Goal: Navigation & Orientation: Find specific page/section

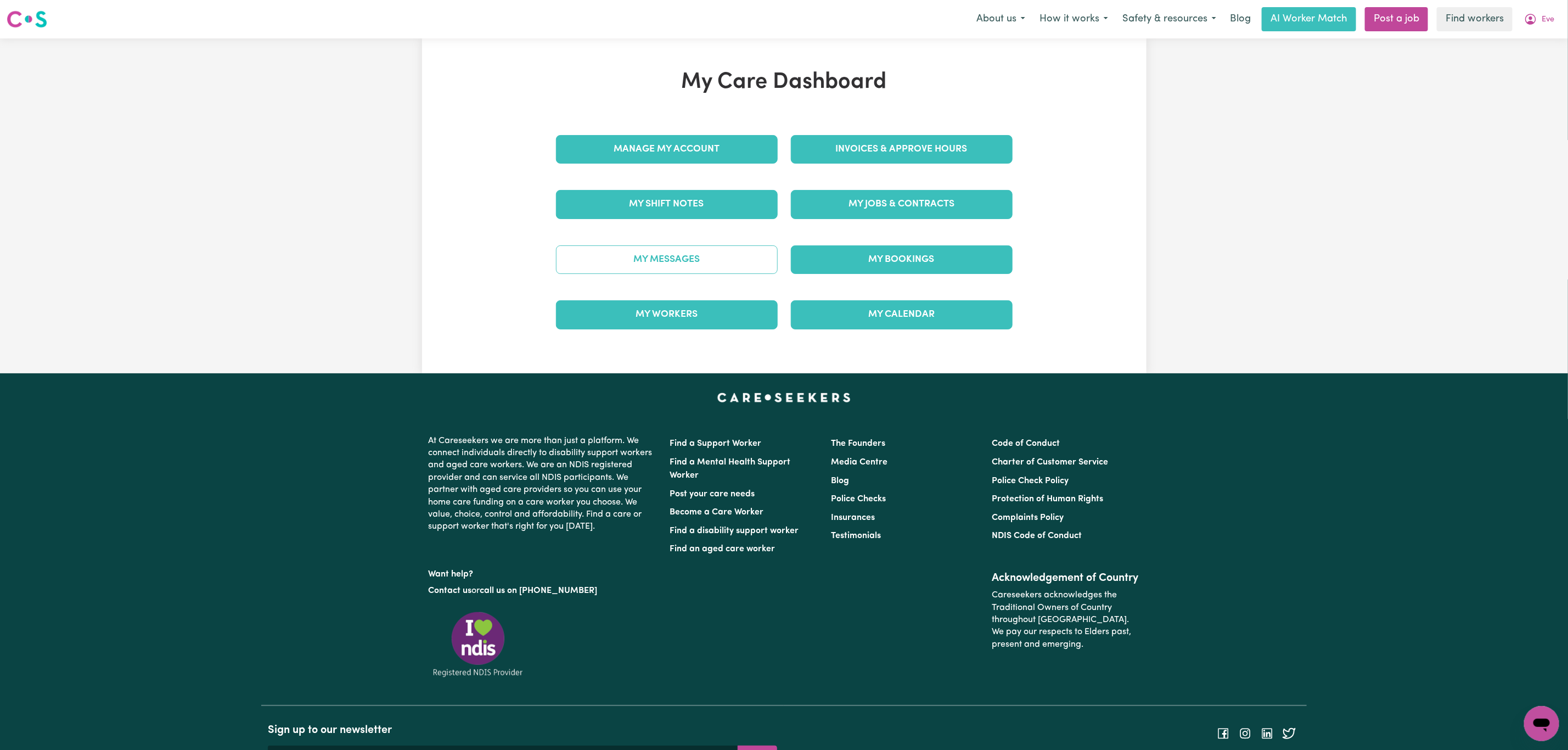
click at [709, 259] on link "My Messages" at bounding box center [667, 259] width 222 height 28
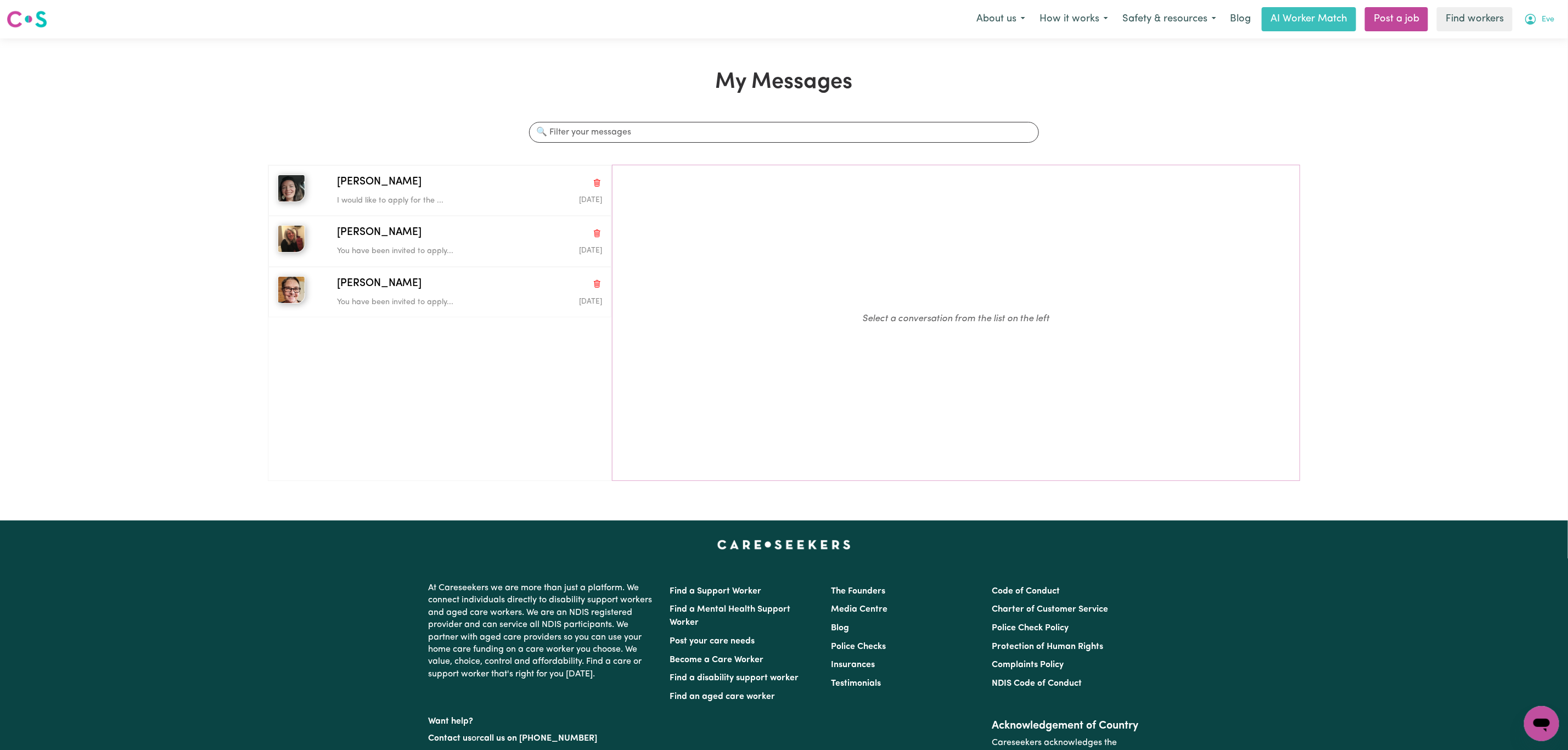
click at [1547, 14] on span "Eve" at bounding box center [1549, 19] width 12 height 12
click at [1531, 42] on link "My Dashboard" at bounding box center [1517, 43] width 87 height 21
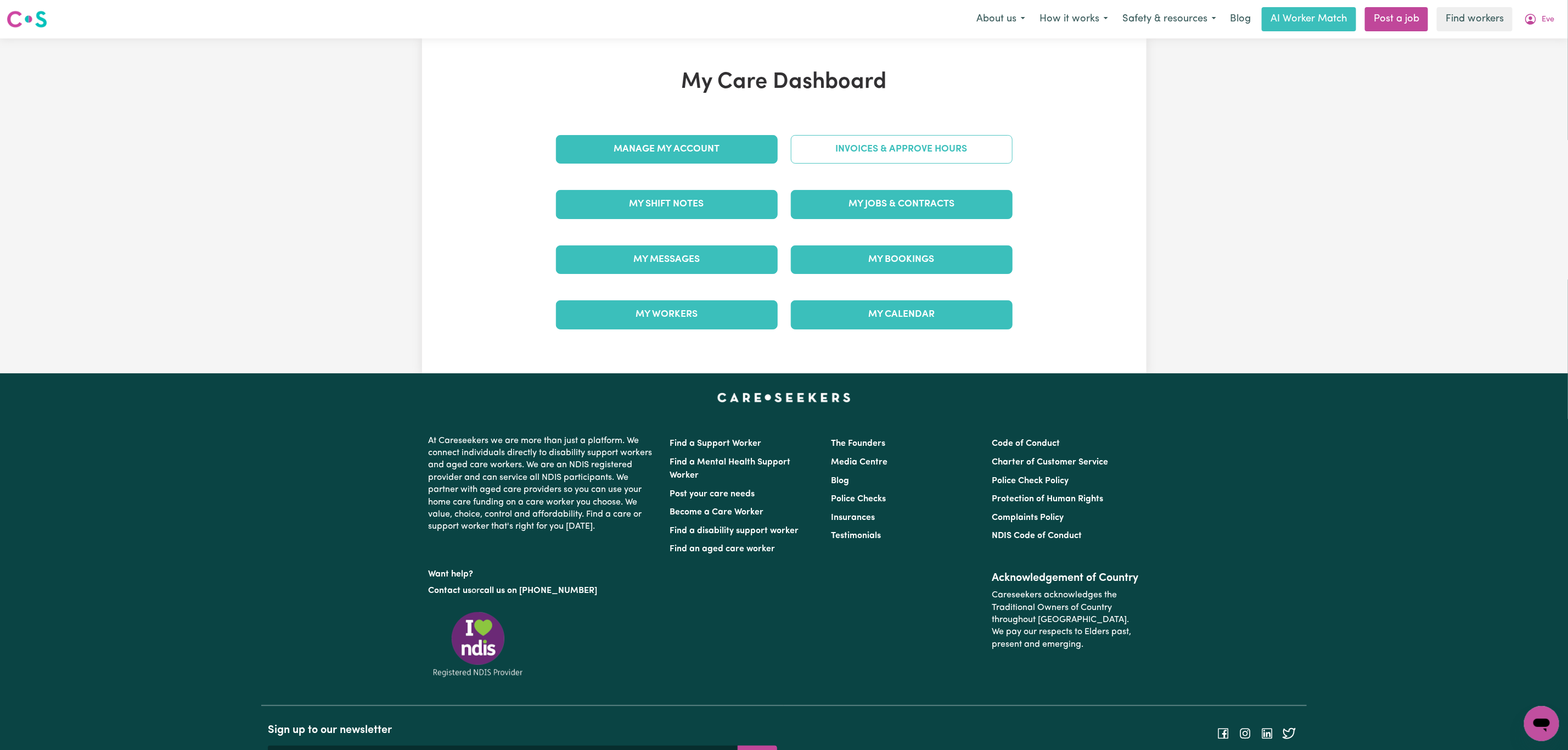
click at [898, 145] on link "Invoices & Approve Hours" at bounding box center [901, 149] width 222 height 28
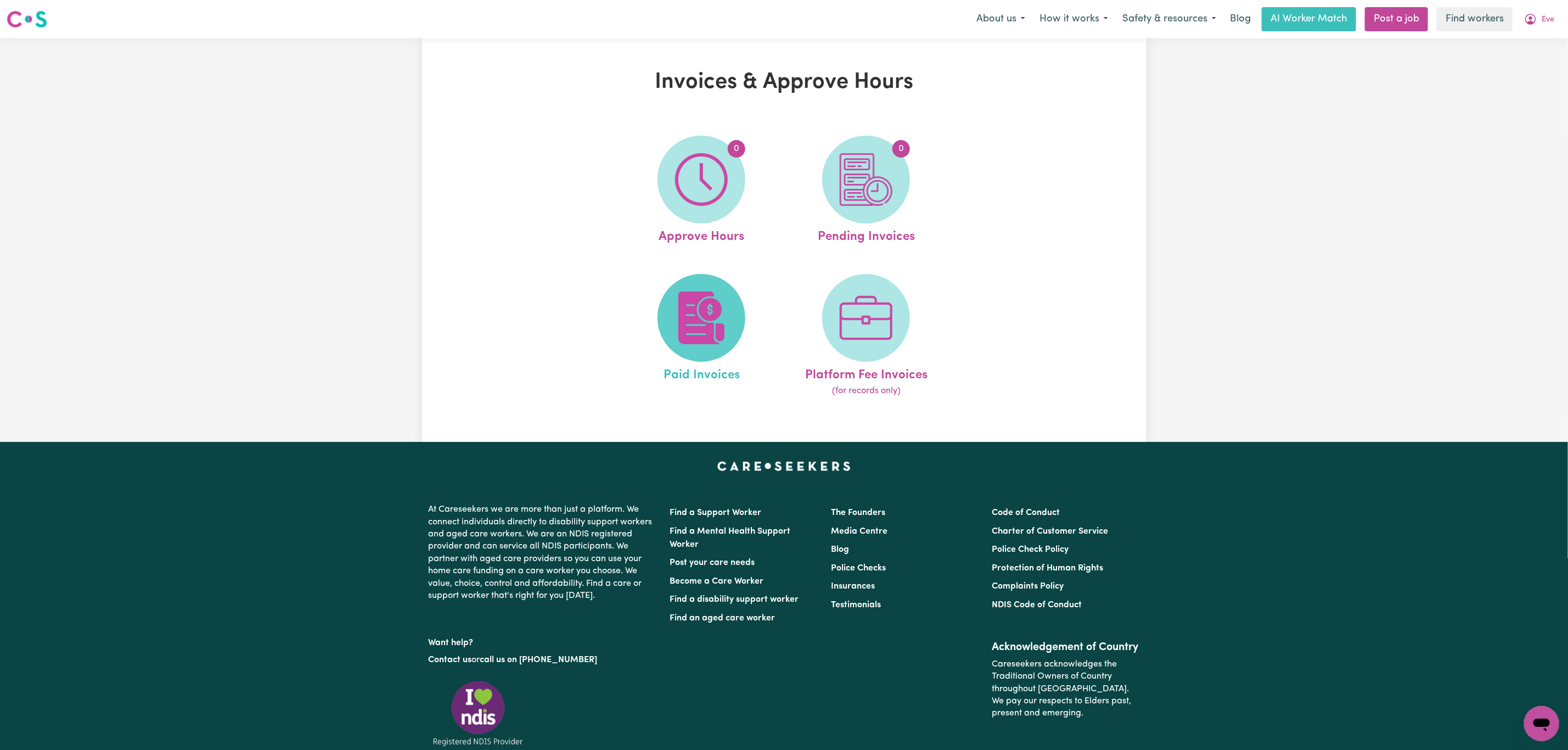
click at [719, 292] on img at bounding box center [701, 318] width 53 height 53
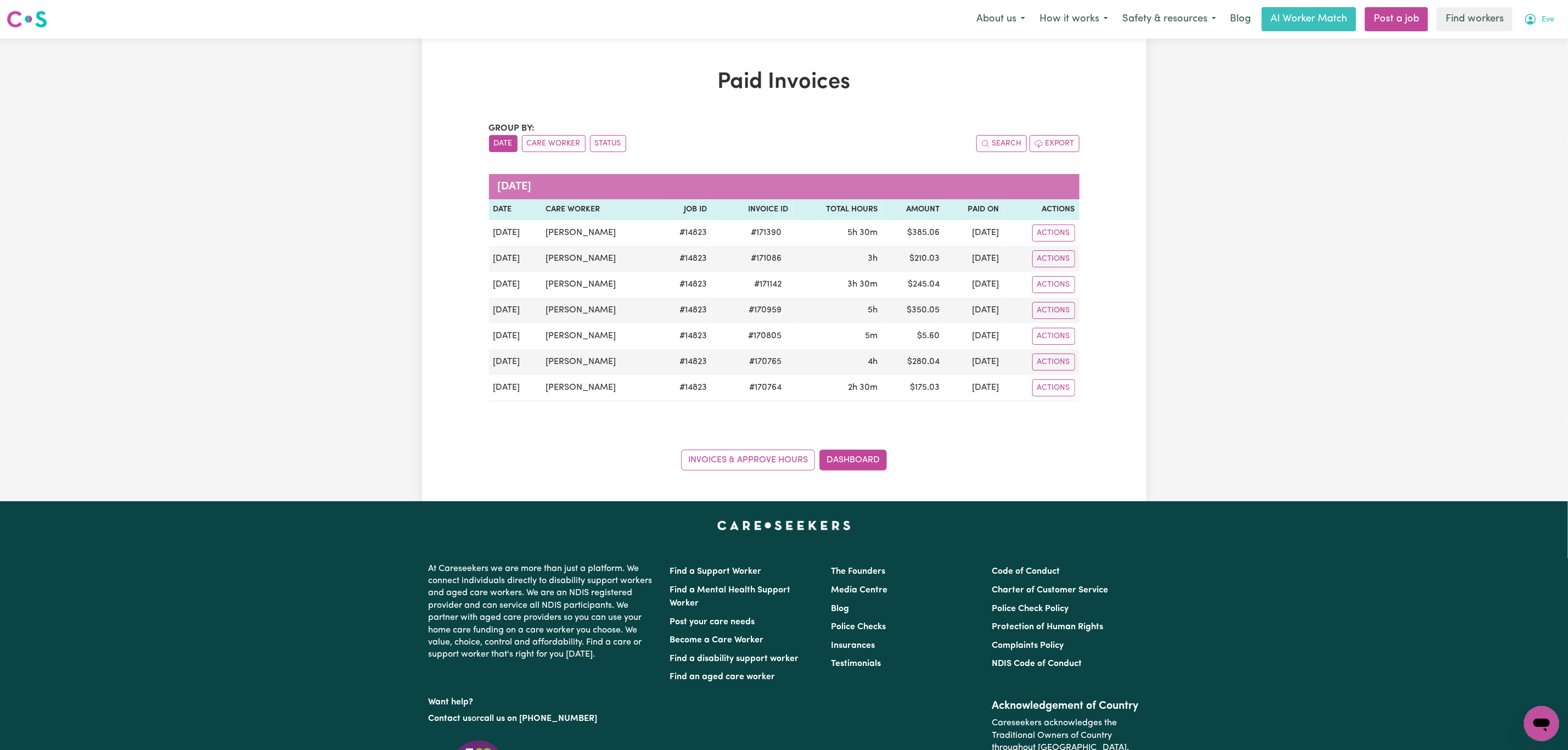
click at [1539, 12] on button "Eve" at bounding box center [1540, 19] width 44 height 23
click at [1524, 38] on link "My Dashboard" at bounding box center [1517, 43] width 87 height 21
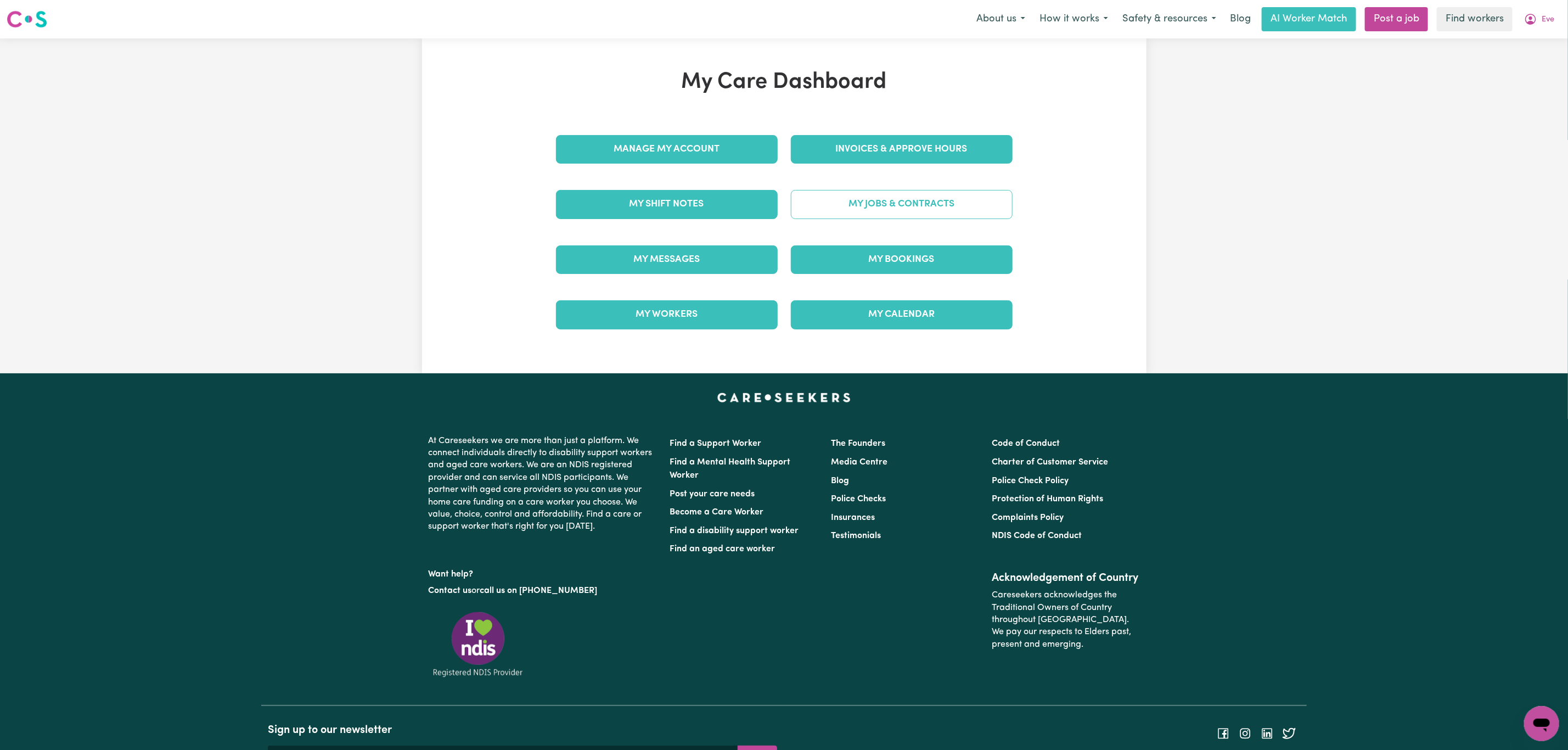
click at [923, 206] on link "My Jobs & Contracts" at bounding box center [901, 204] width 222 height 28
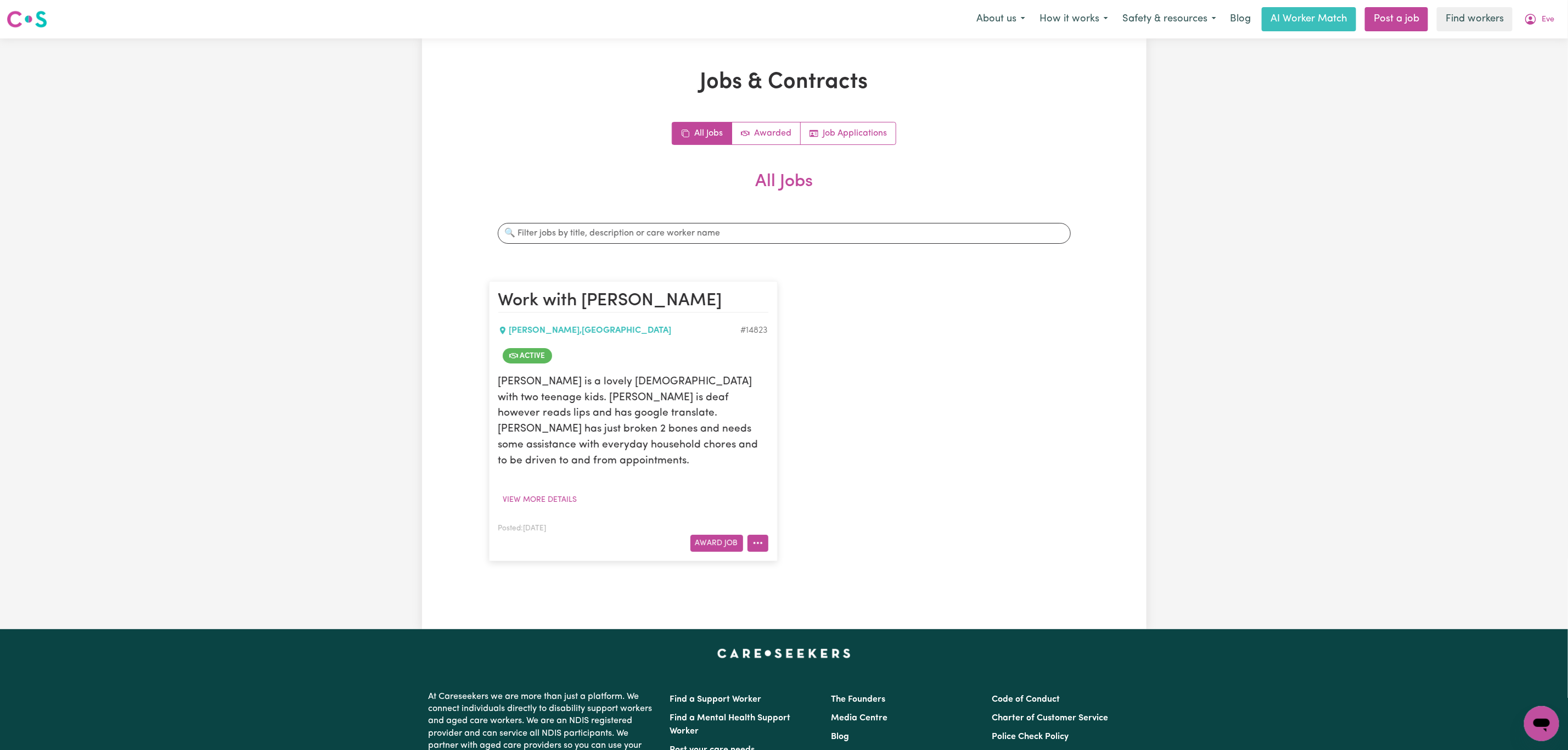
click at [755, 538] on icon "More options" at bounding box center [758, 543] width 11 height 11
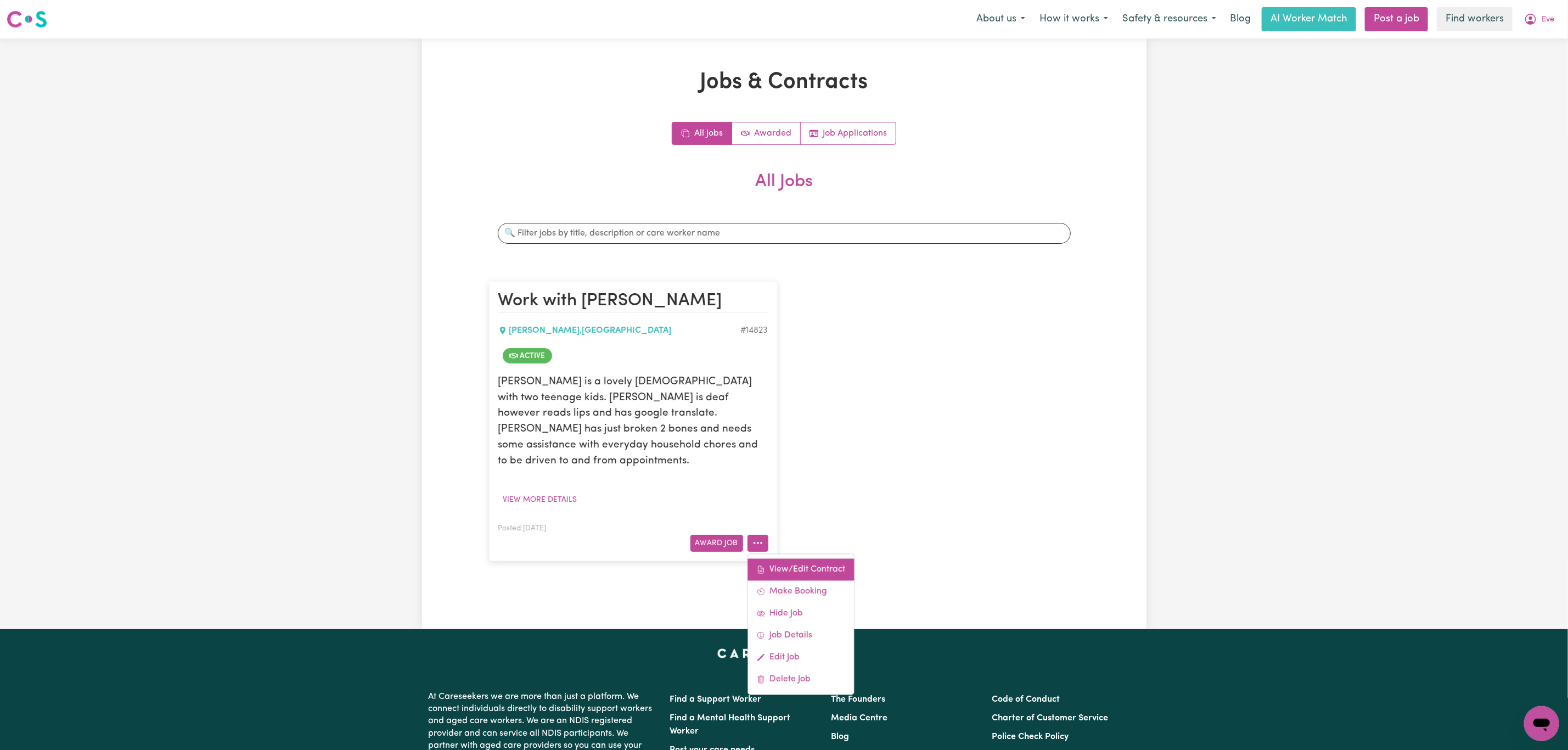
click at [781, 558] on link "View/Edit Contract" at bounding box center [801, 569] width 106 height 22
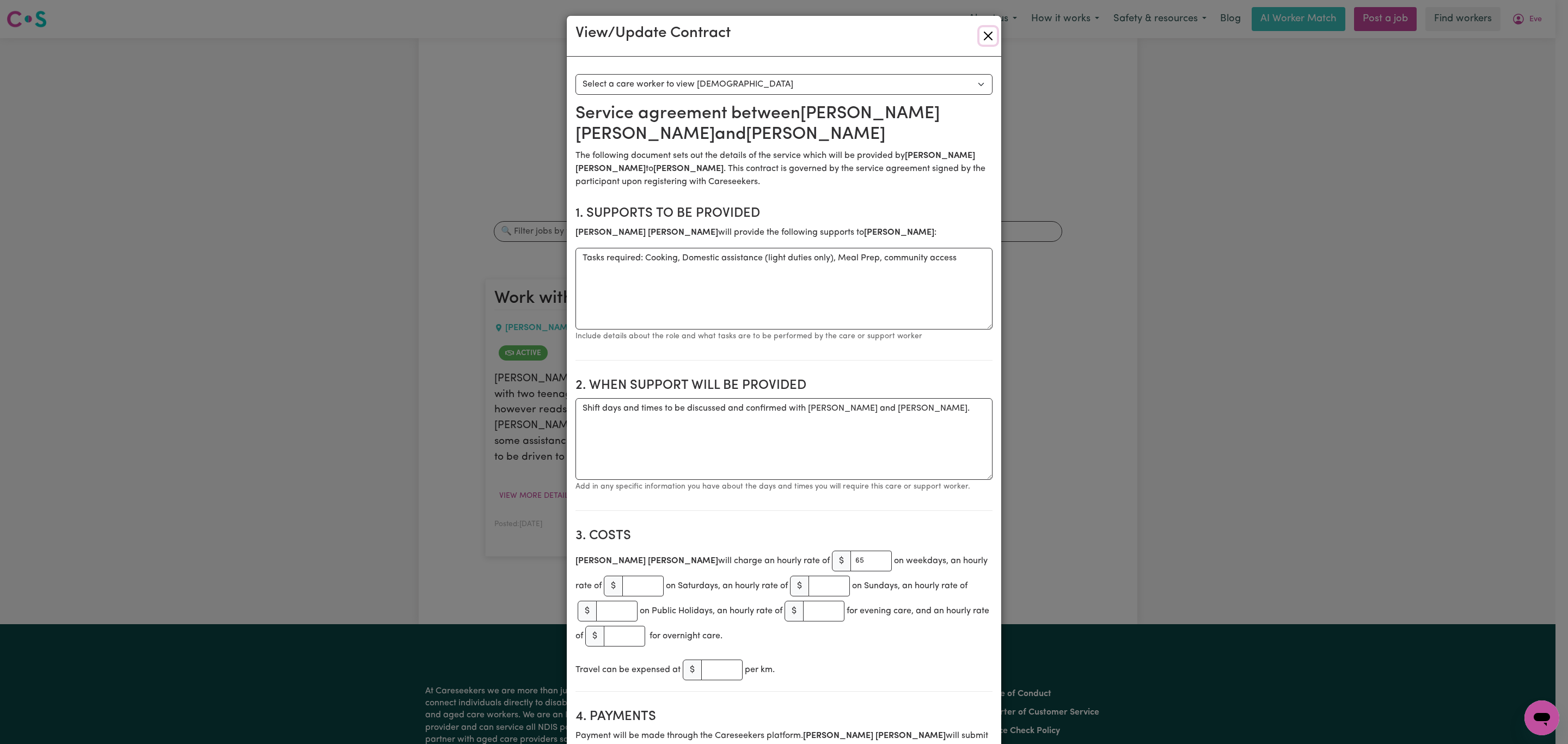
click at [987, 38] on button "Close" at bounding box center [987, 36] width 17 height 17
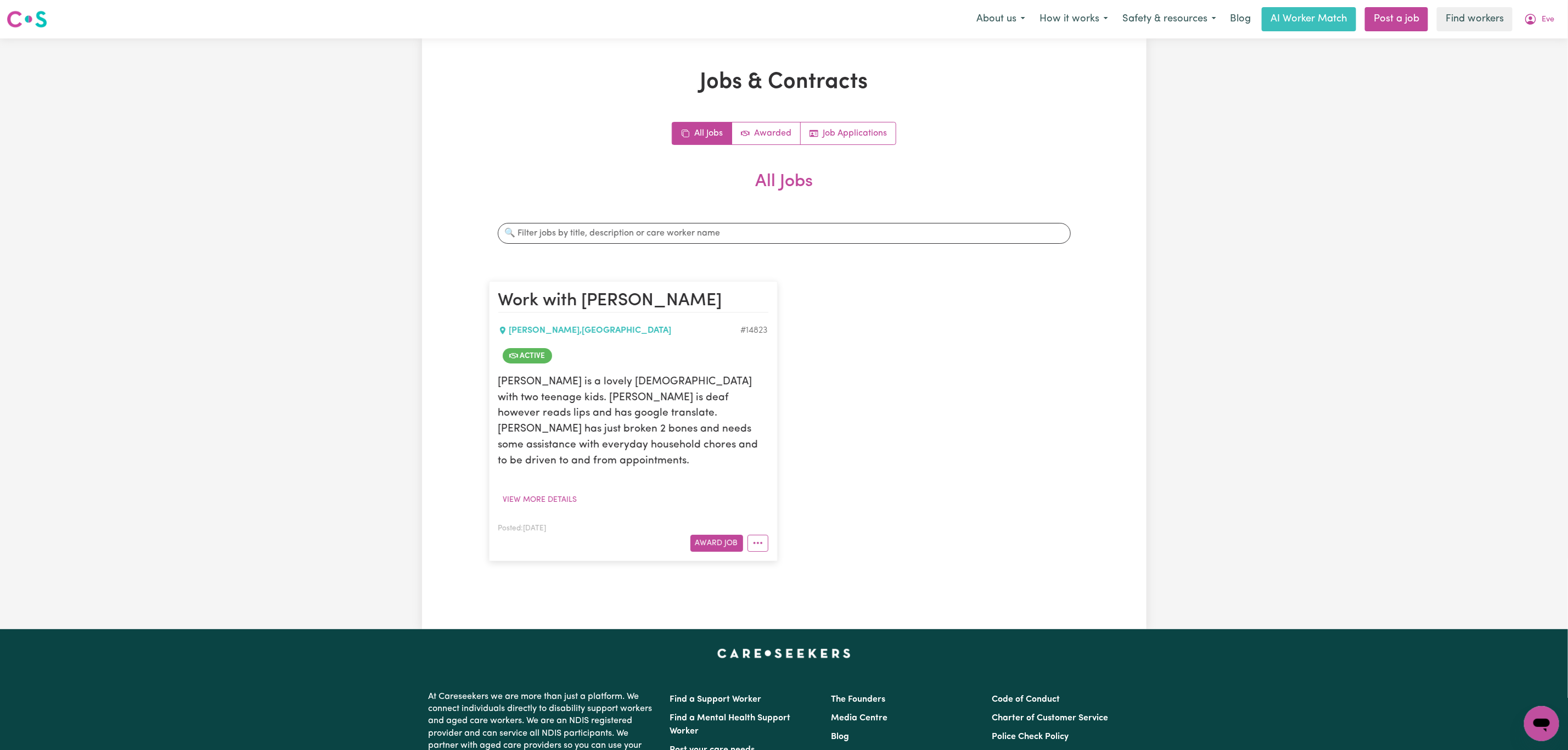
click at [1537, 33] on nav "Menu About us How it works Safety & resources Blog AI Worker Match Post a job F…" at bounding box center [784, 19] width 1568 height 38
click at [1547, 9] on button "Eve" at bounding box center [1540, 19] width 44 height 23
click at [1542, 38] on link "My Dashboard" at bounding box center [1517, 43] width 87 height 21
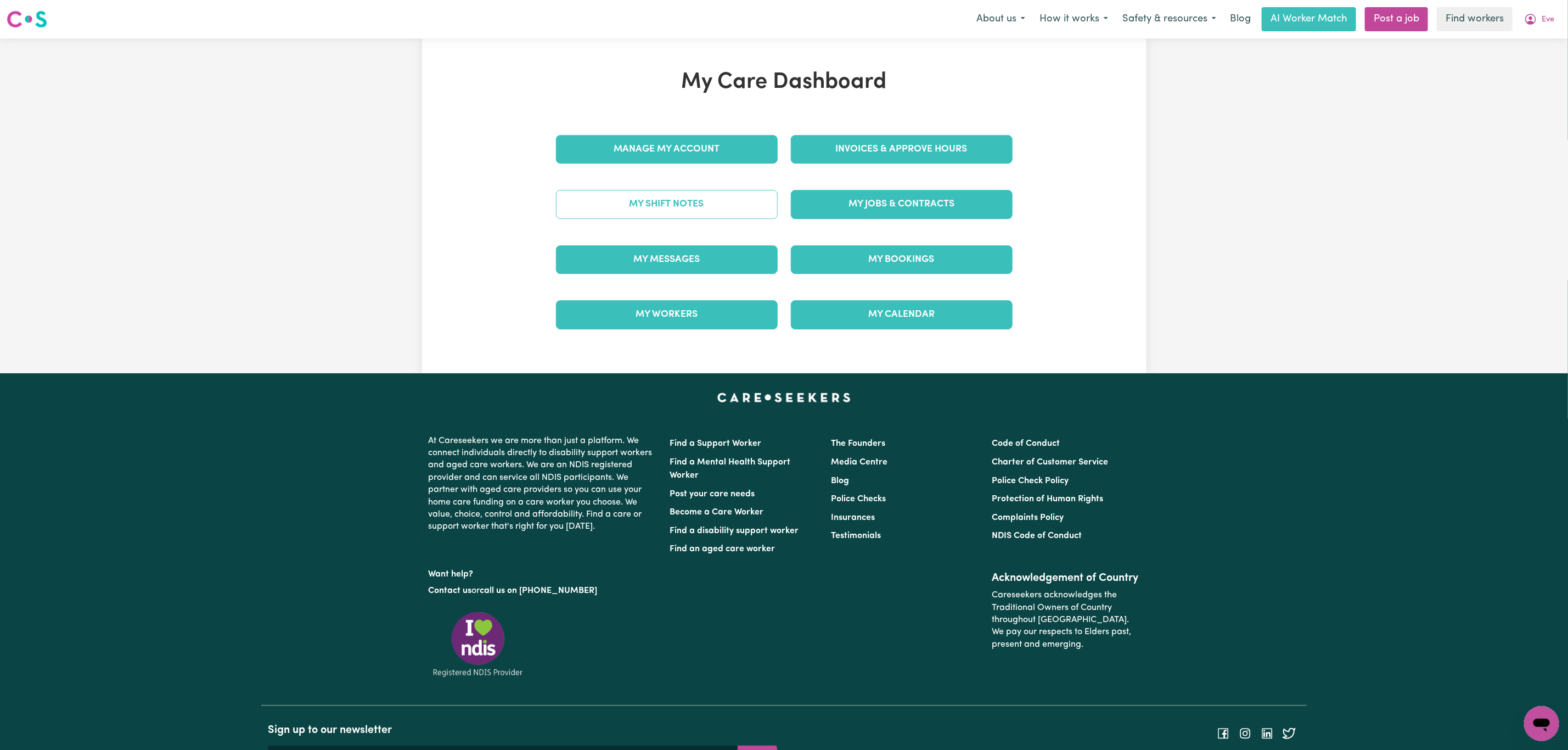
click at [689, 203] on link "My Shift Notes" at bounding box center [667, 204] width 222 height 28
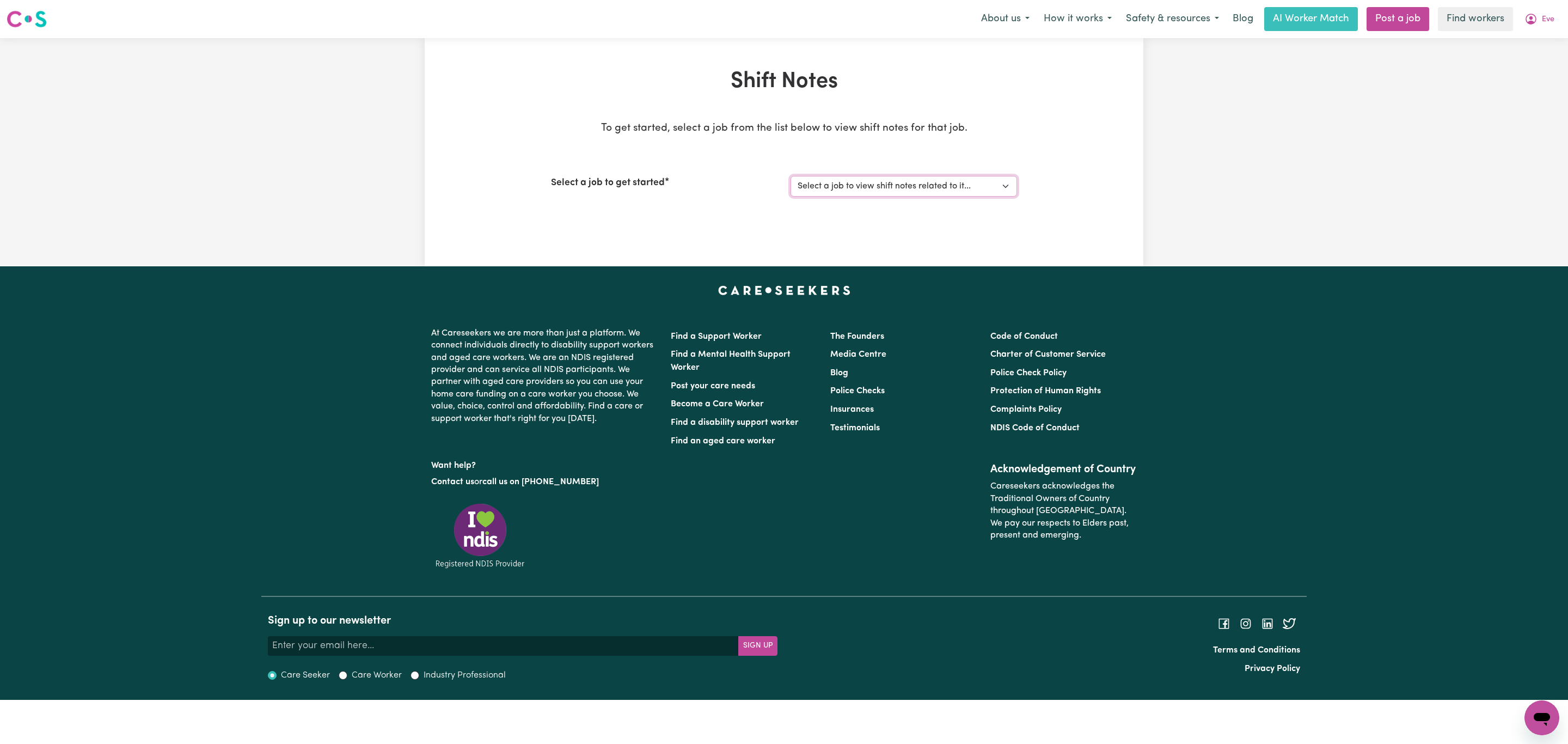
drag, startPoint x: 950, startPoint y: 189, endPoint x: 945, endPoint y: 195, distance: 7.8
click at [950, 189] on select "Select a job to view shift notes related to it... [Eve] Work with [PERSON_NAME]" at bounding box center [903, 186] width 227 height 21
select select "14823"
click at [791, 176] on select "Select a job to view shift notes related to it... [Eve] Work with [PERSON_NAME]" at bounding box center [903, 186] width 227 height 21
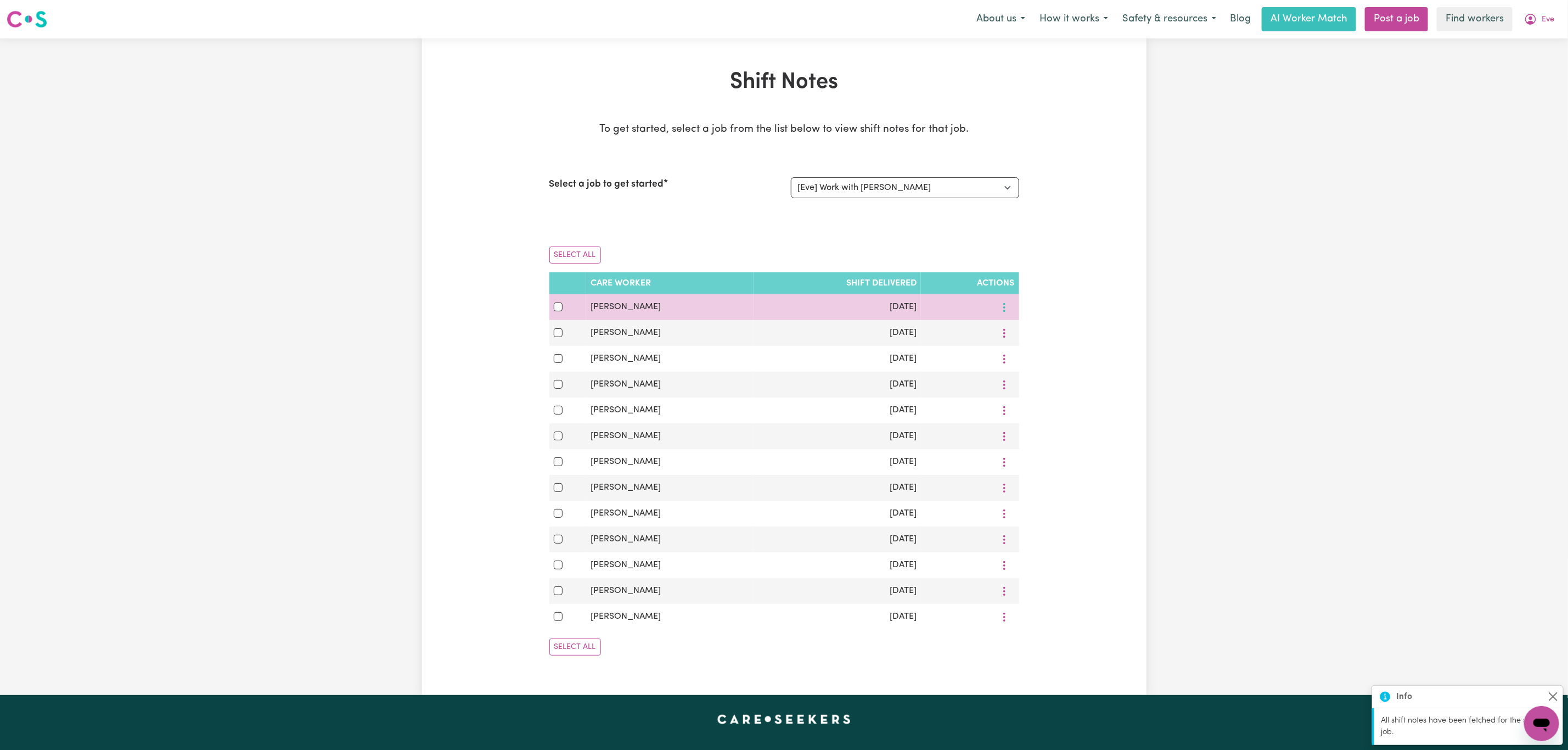
click at [1008, 311] on icon "More options" at bounding box center [1005, 308] width 11 height 11
click at [1012, 340] on link "View Shift Note" at bounding box center [1032, 333] width 90 height 22
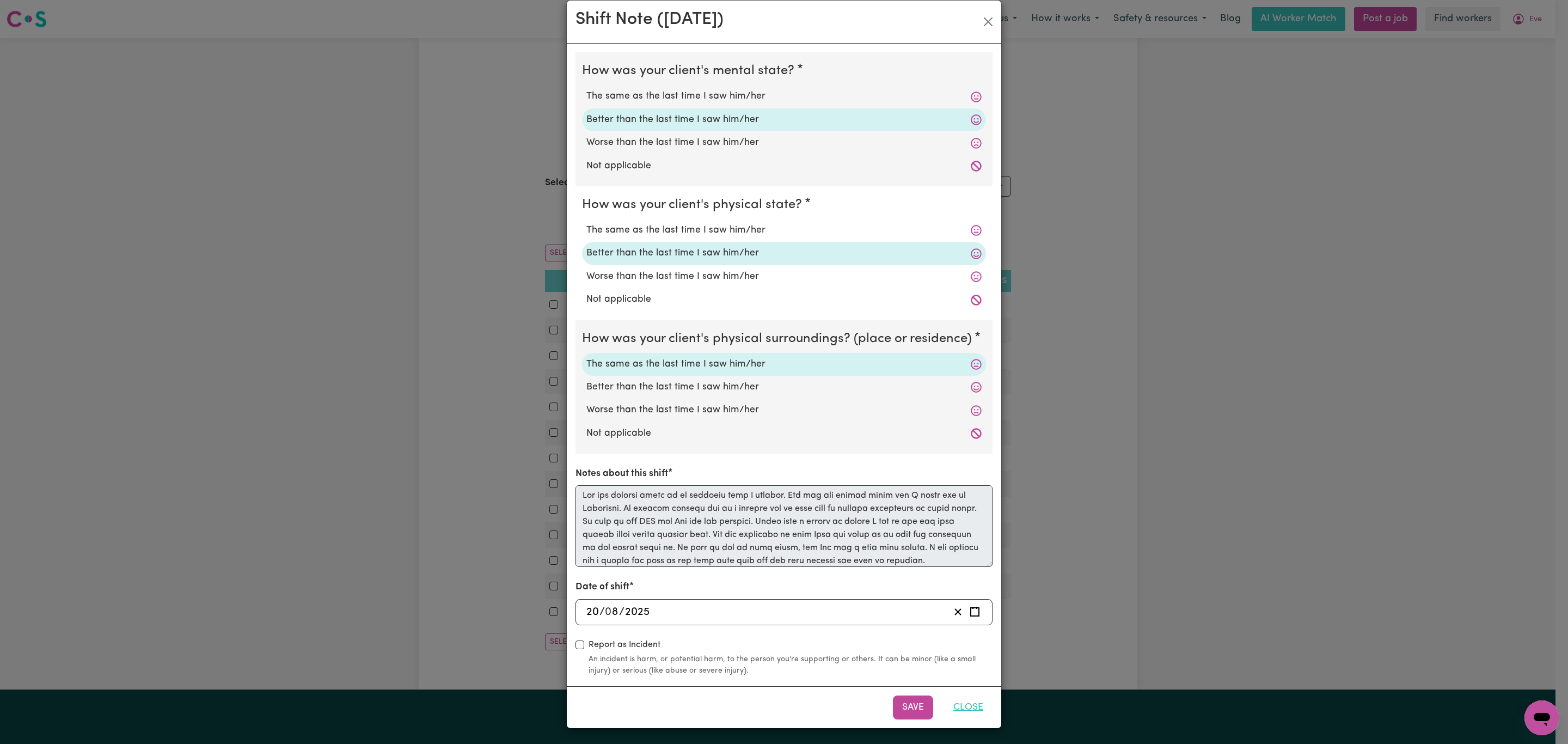
click at [963, 698] on button "Close" at bounding box center [968, 707] width 48 height 24
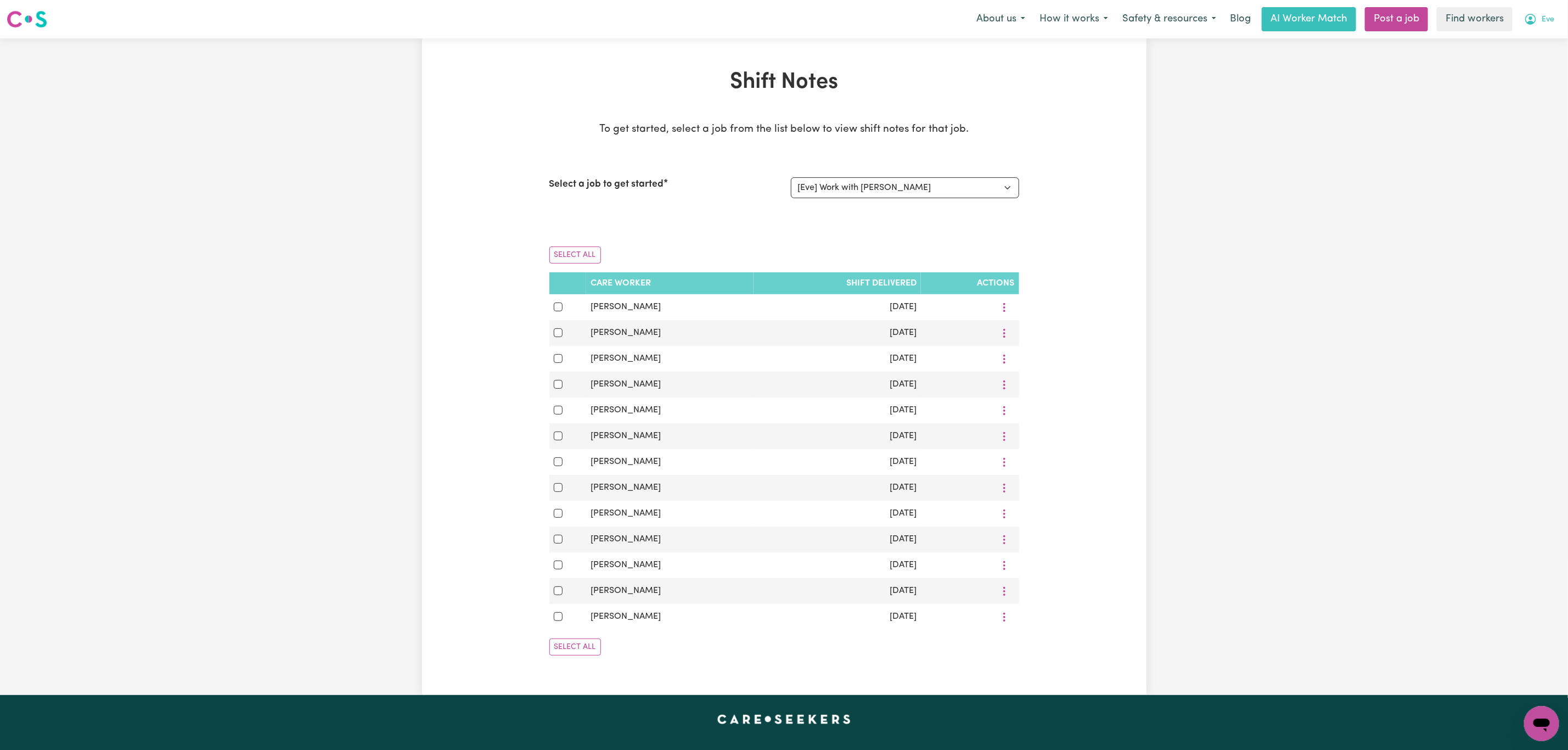
click at [1540, 17] on button "Eve" at bounding box center [1540, 19] width 44 height 23
click at [1521, 40] on link "My Dashboard" at bounding box center [1517, 43] width 87 height 21
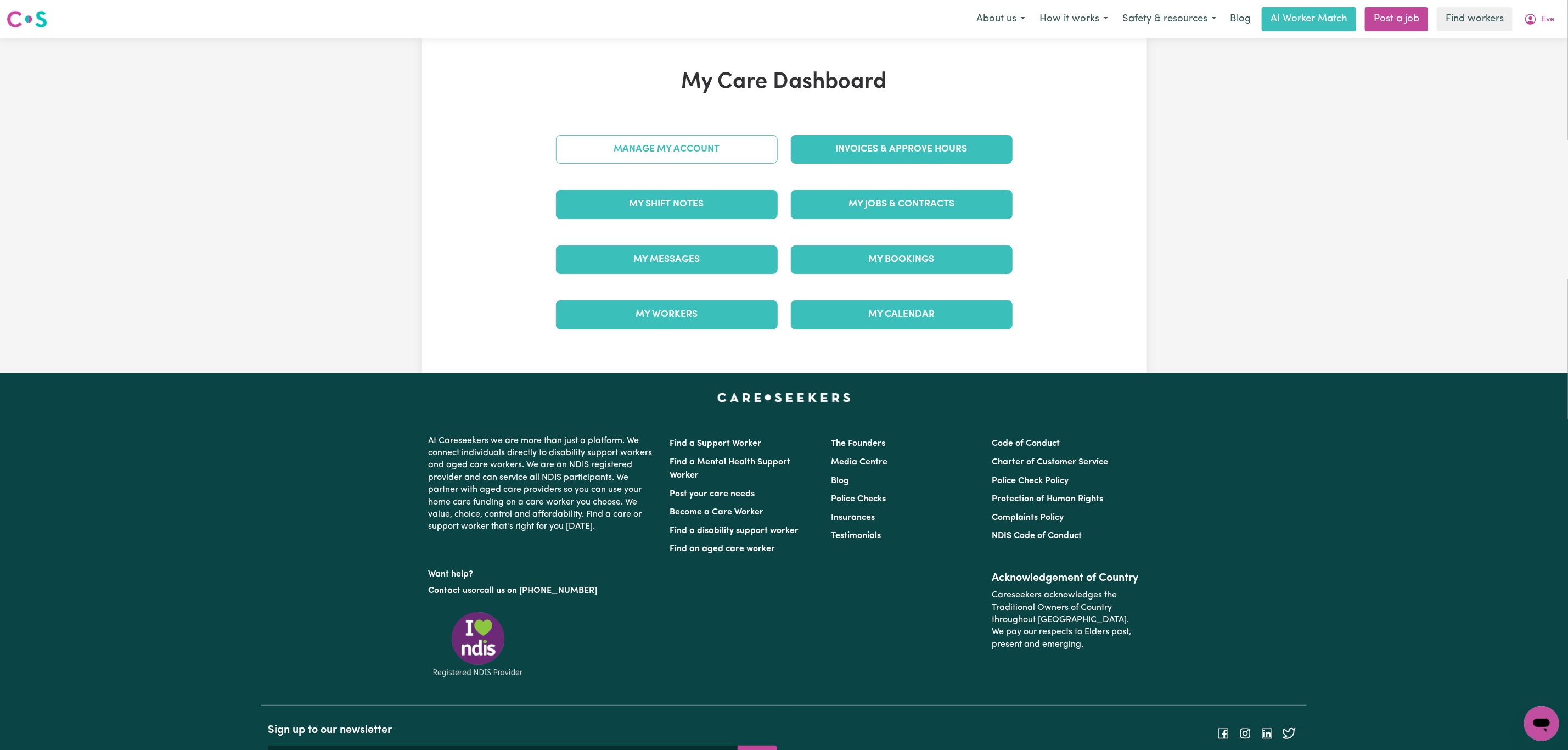
click at [756, 147] on link "Manage My Account" at bounding box center [667, 149] width 222 height 28
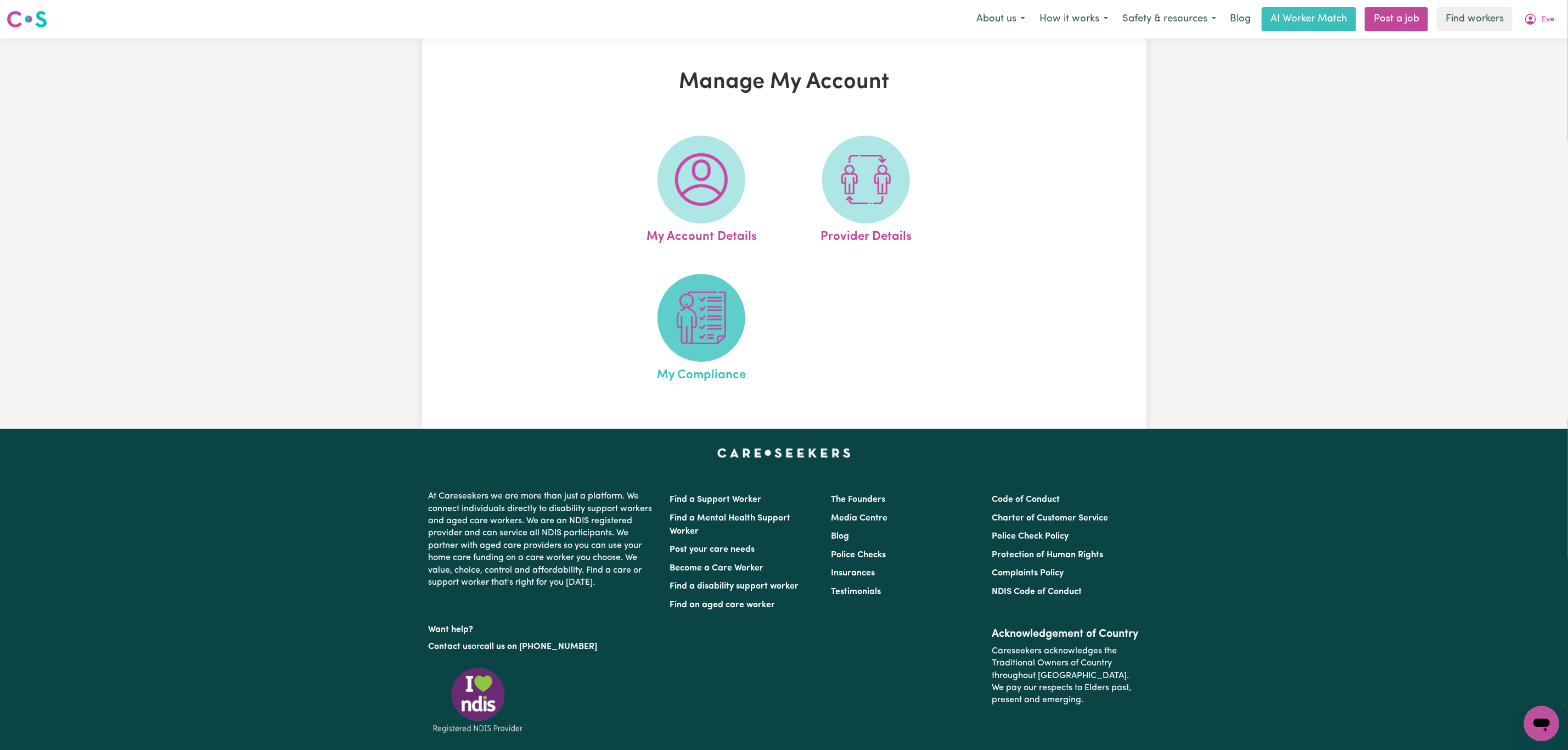
click at [730, 292] on span at bounding box center [701, 317] width 87 height 88
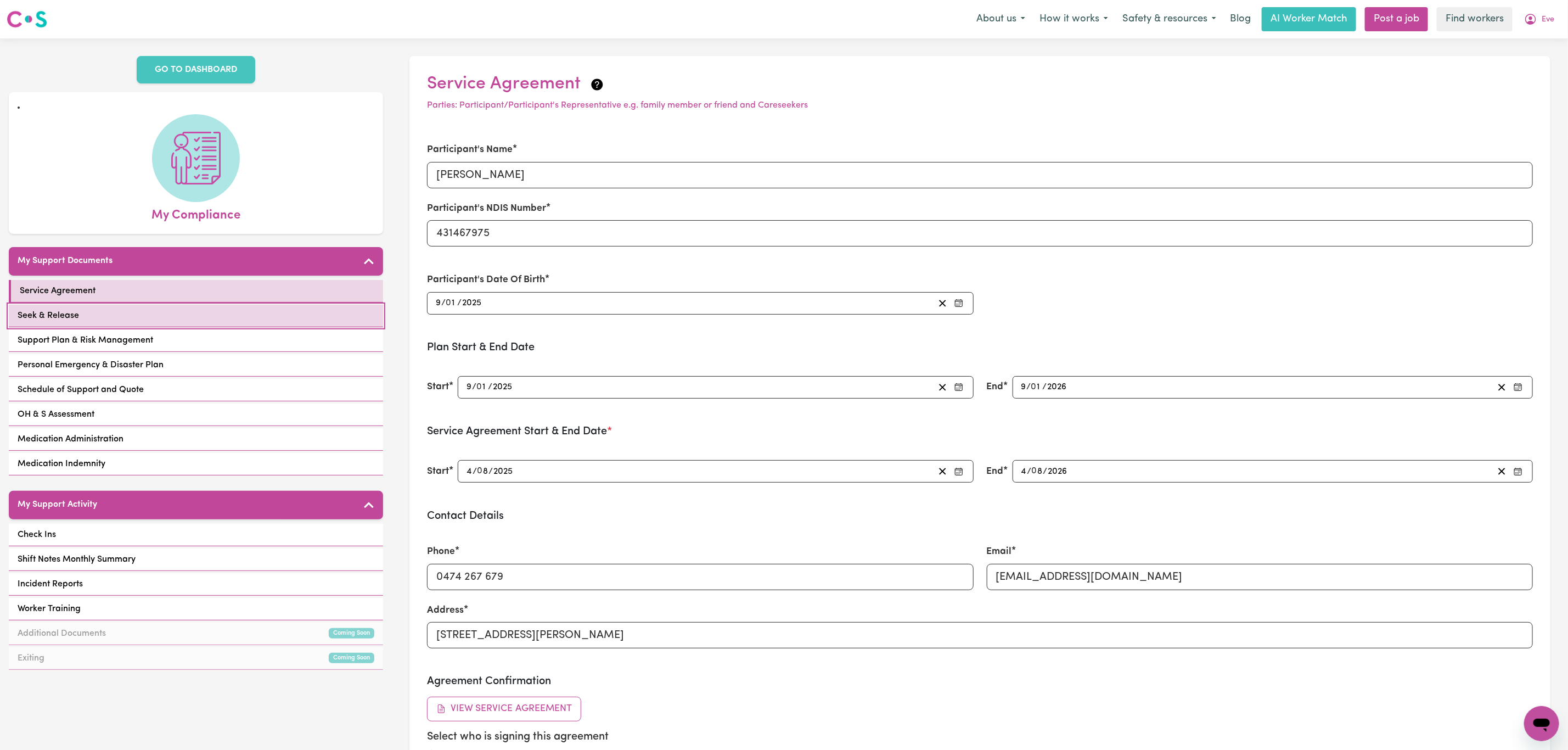
click at [321, 305] on link "Seek & Release" at bounding box center [196, 316] width 374 height 22
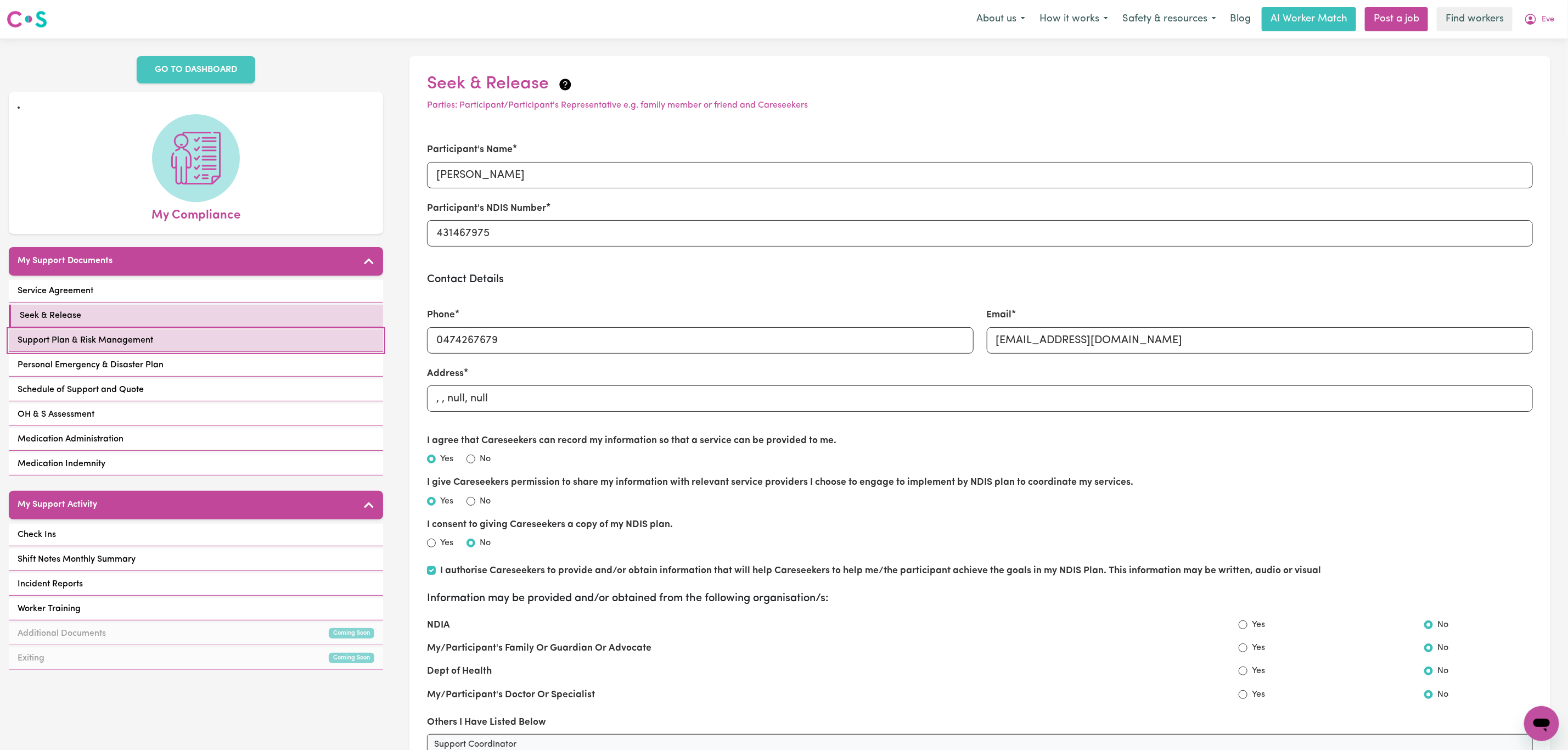
click at [316, 329] on link "Support Plan & Risk Management" at bounding box center [196, 340] width 374 height 22
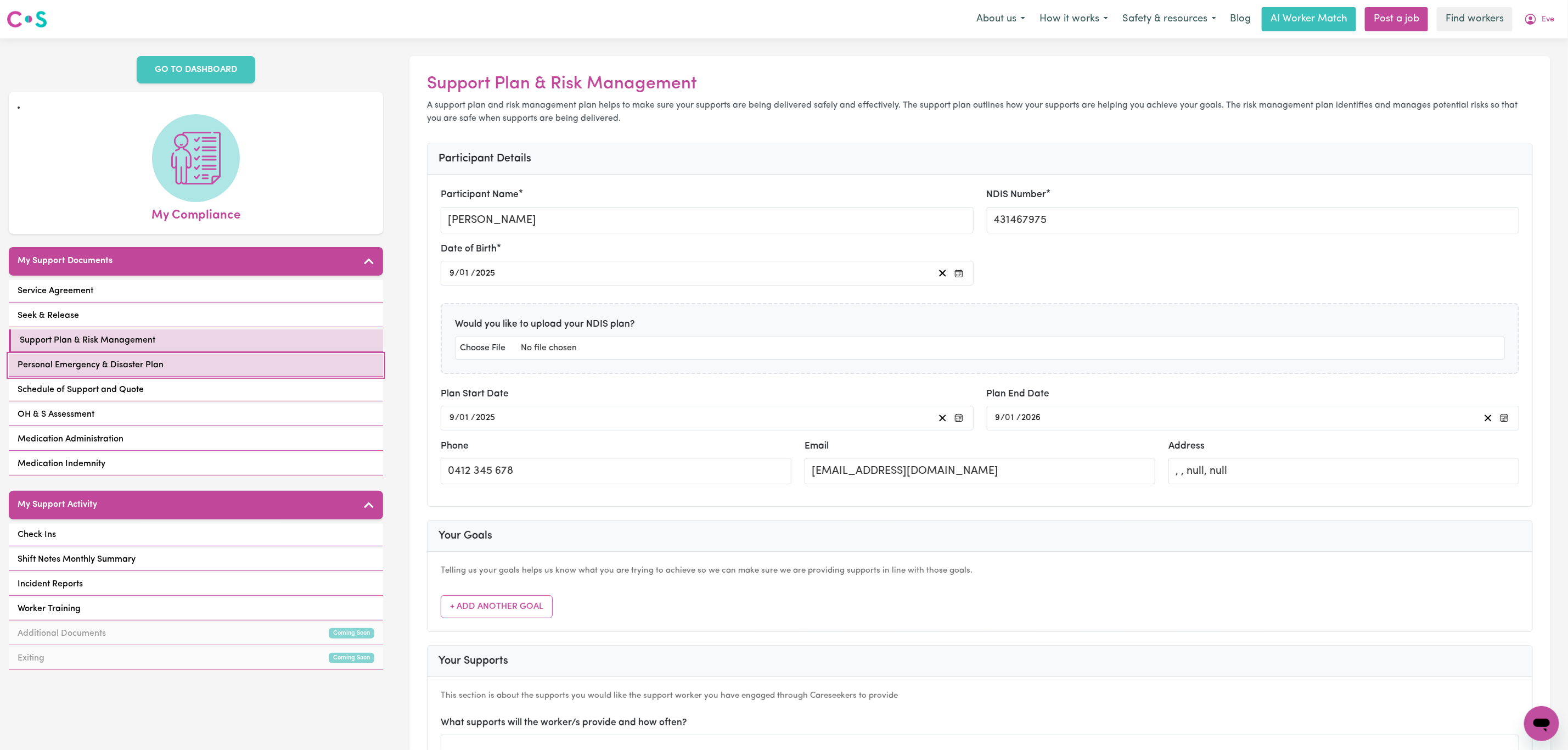
click at [315, 354] on link "Personal Emergency & Disaster Plan" at bounding box center [196, 365] width 374 height 22
select select "continue"
select select "phone"
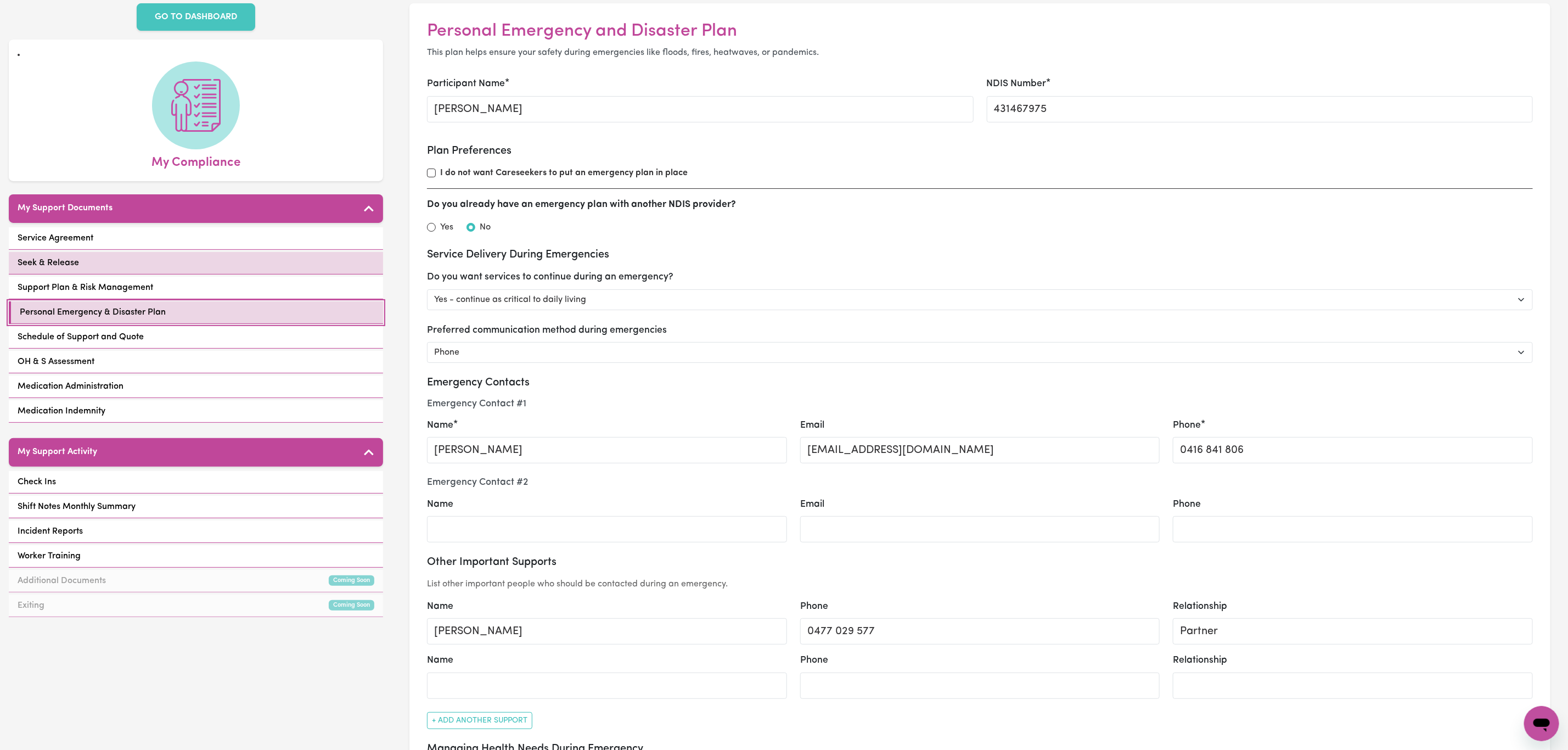
scroll to position [83, 0]
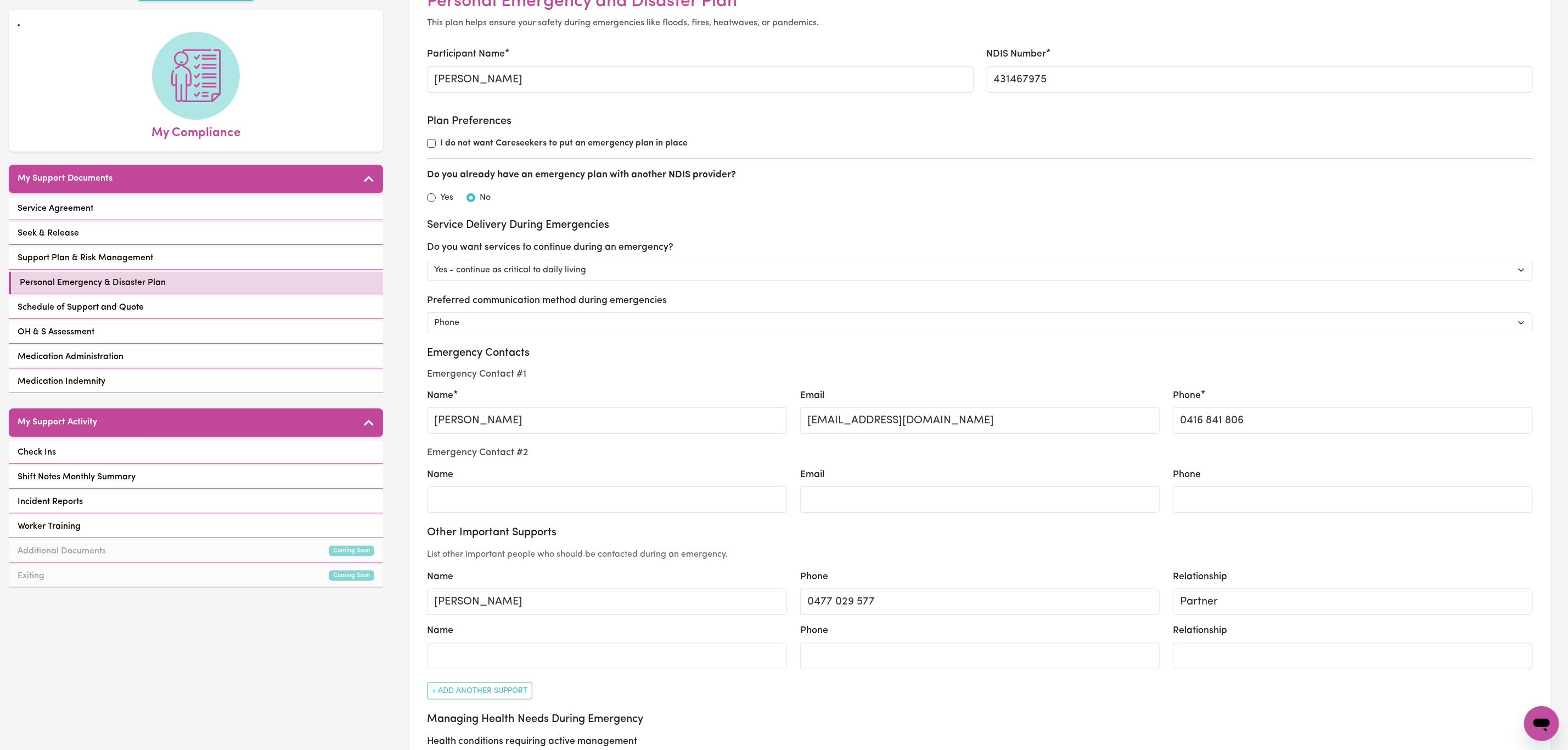
click at [323, 208] on div "Service Agreement Seek & Release Support Plan & Risk Management Personal Emerge…" at bounding box center [196, 297] width 374 height 198
click at [321, 198] on link "Service Agreement" at bounding box center [196, 209] width 374 height 22
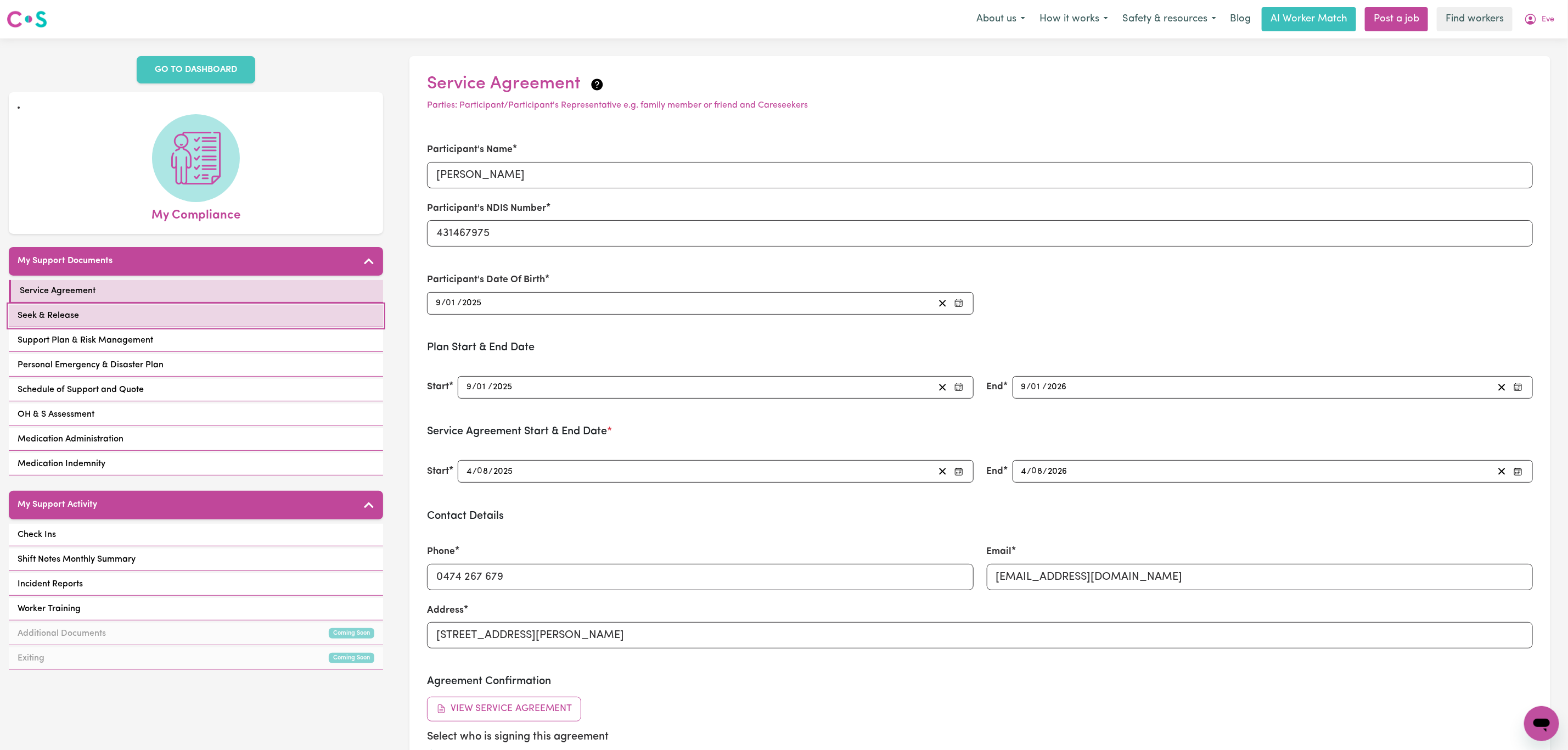
click at [297, 310] on link "Seek & Release" at bounding box center [196, 316] width 374 height 22
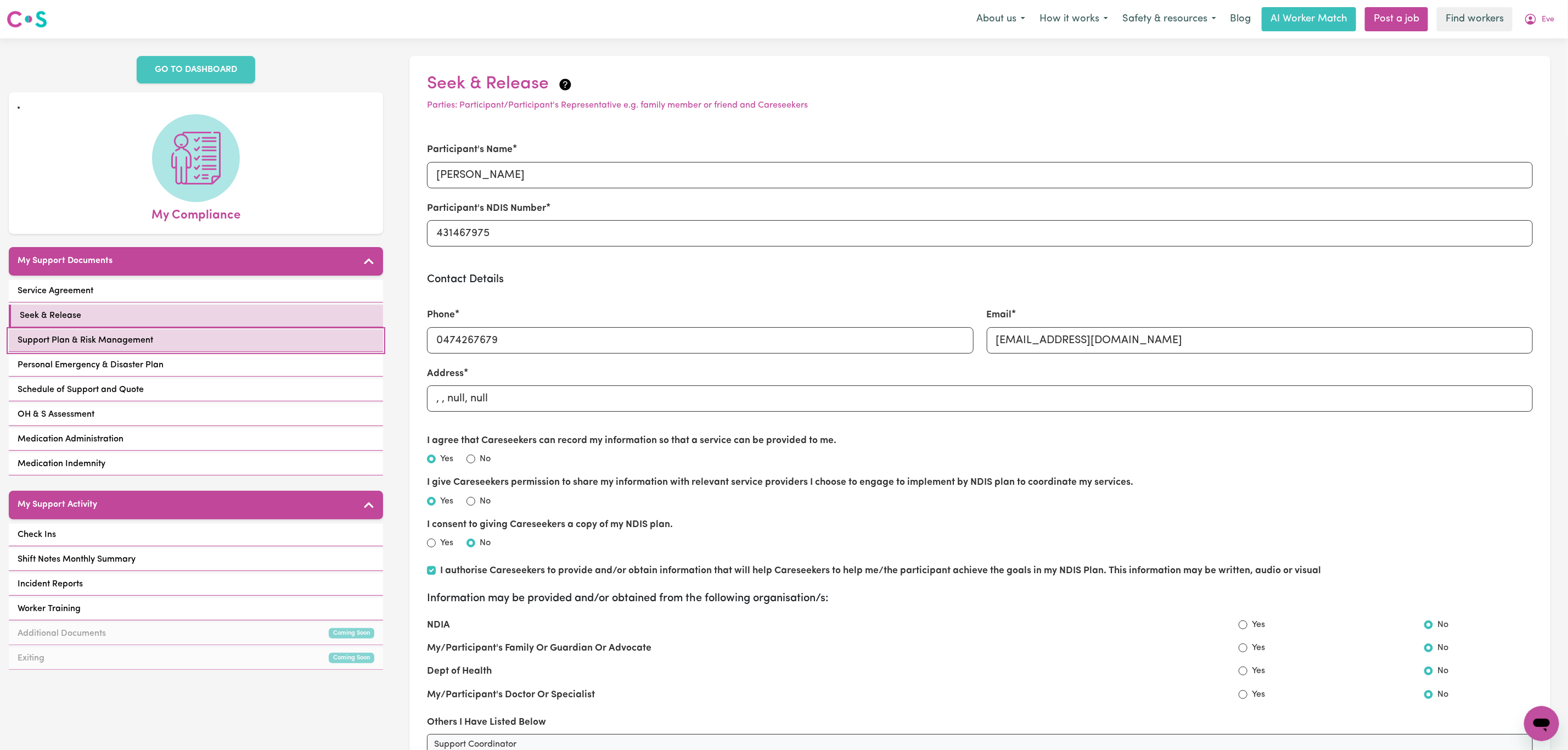
click at [297, 330] on link "Support Plan & Risk Management" at bounding box center [196, 340] width 374 height 22
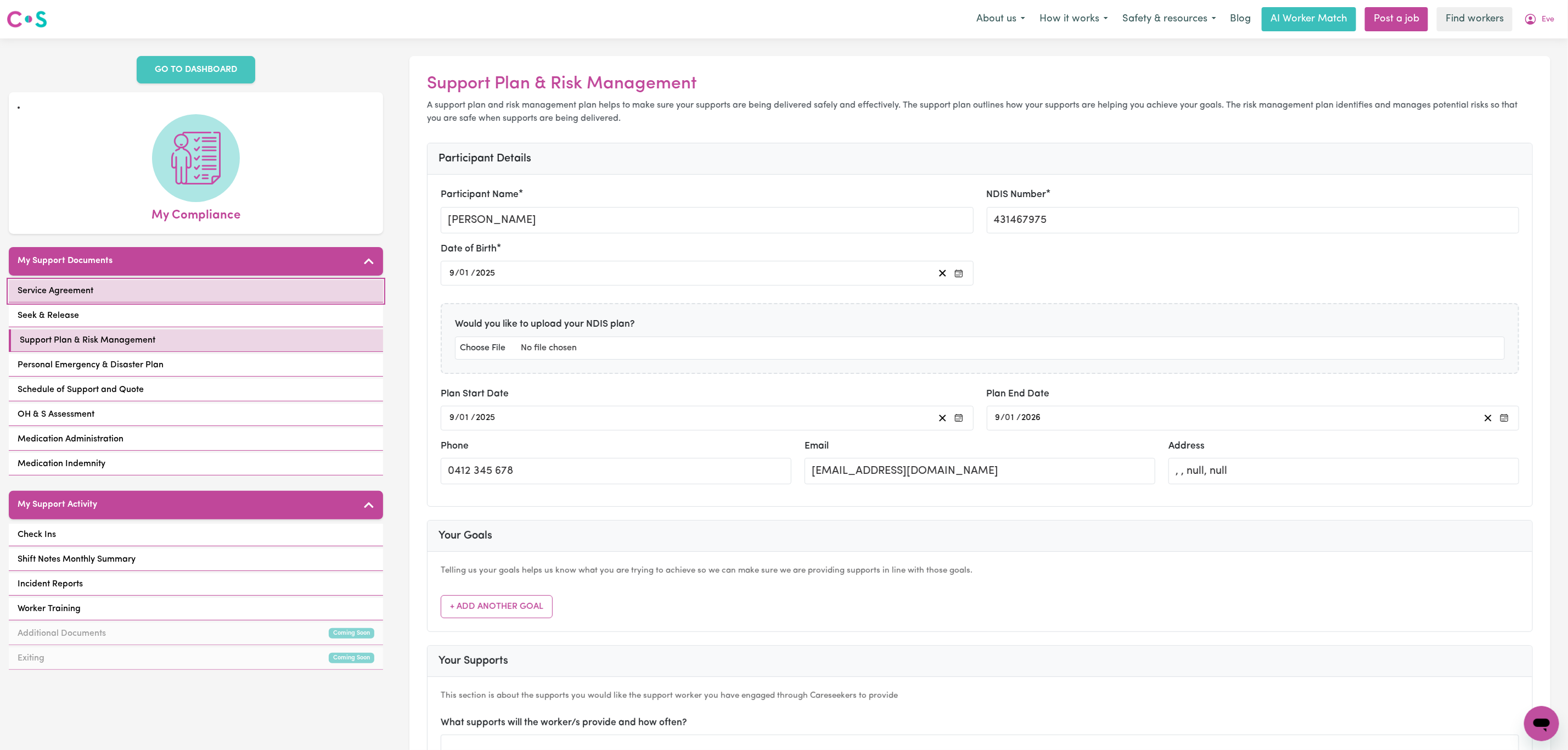
click at [190, 280] on link "Service Agreement" at bounding box center [196, 291] width 374 height 22
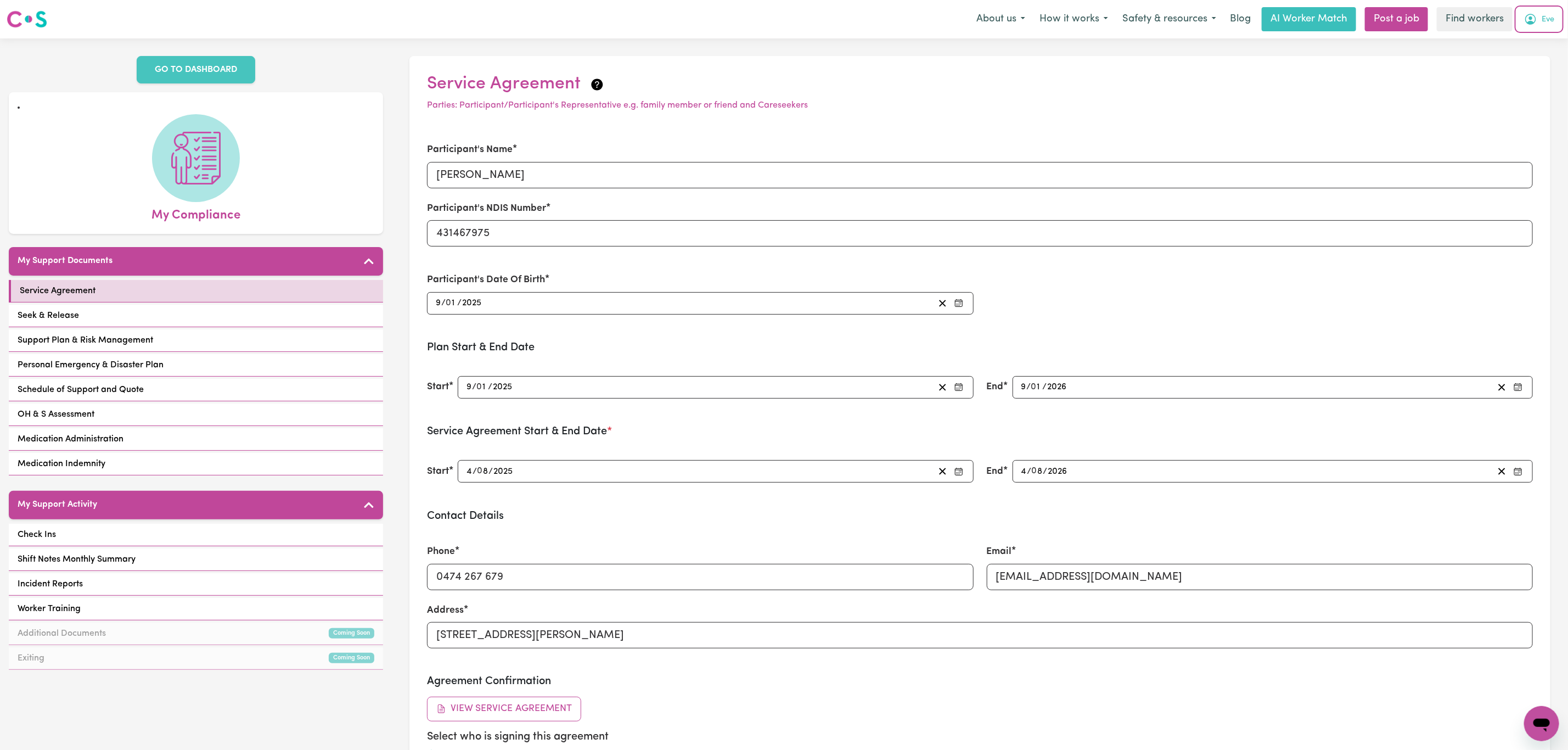
click at [1534, 23] on icon "My Account" at bounding box center [1531, 19] width 11 height 11
drag, startPoint x: 1537, startPoint y: 27, endPoint x: 1540, endPoint y: 40, distance: 13.3
click at [1540, 40] on link "My Dashboard" at bounding box center [1517, 43] width 87 height 21
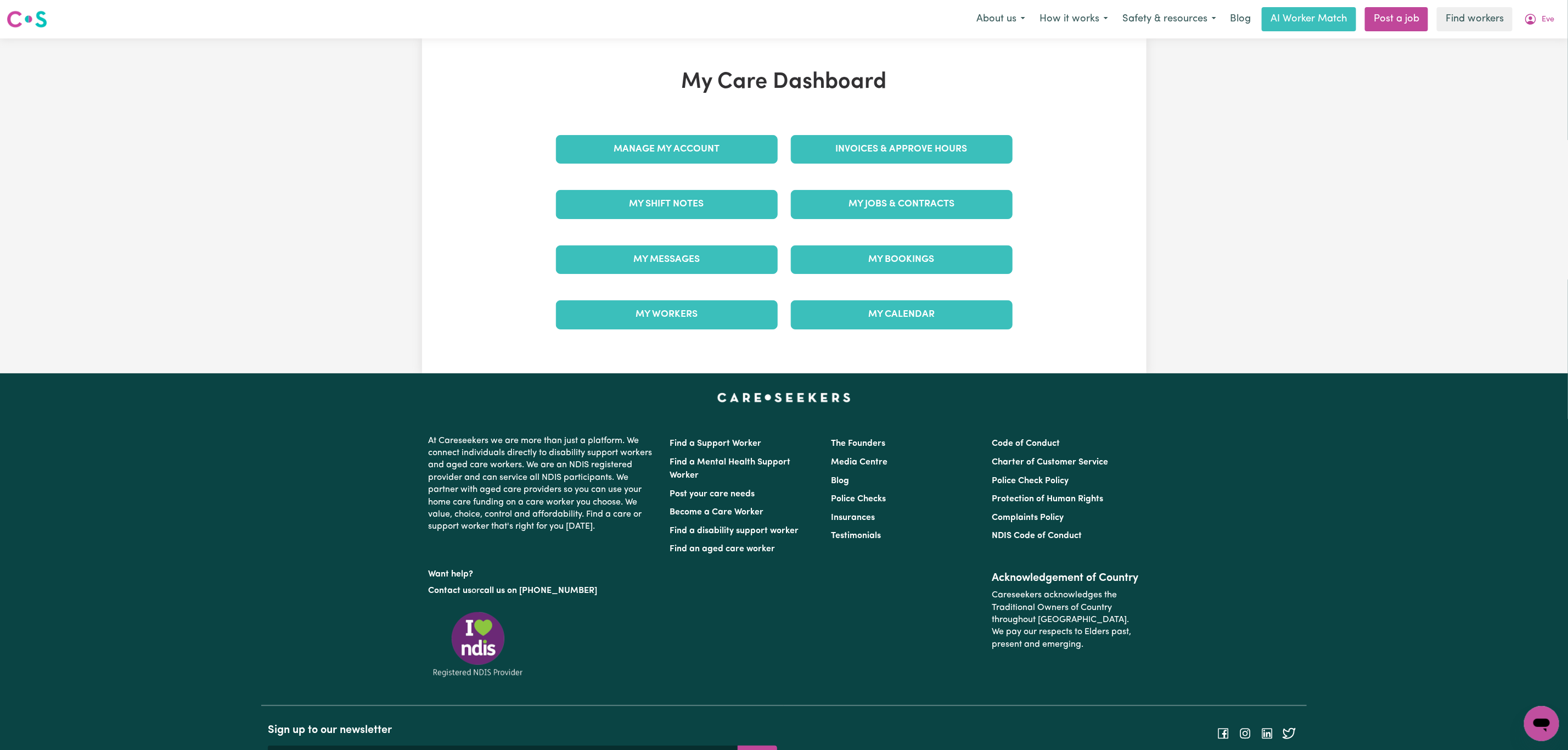
click at [612, 278] on div "My Messages" at bounding box center [667, 259] width 235 height 55
click at [617, 264] on link "My Messages" at bounding box center [667, 259] width 222 height 28
